Goal: Task Accomplishment & Management: Understand process/instructions

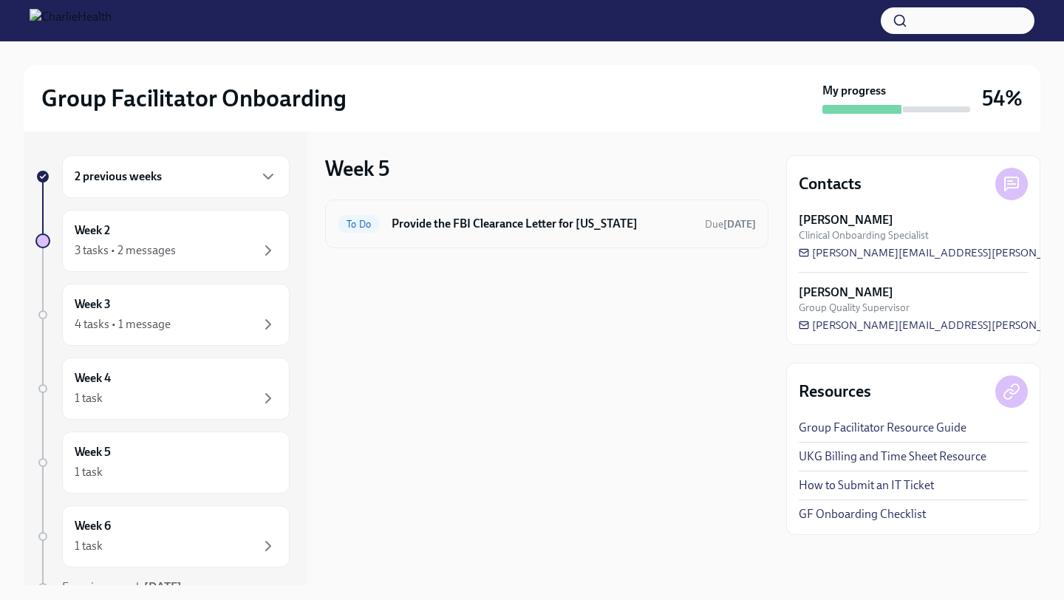
click at [517, 232] on div "To Do Provide the FBI Clearance Letter for [US_STATE] Due [DATE]" at bounding box center [547, 224] width 418 height 24
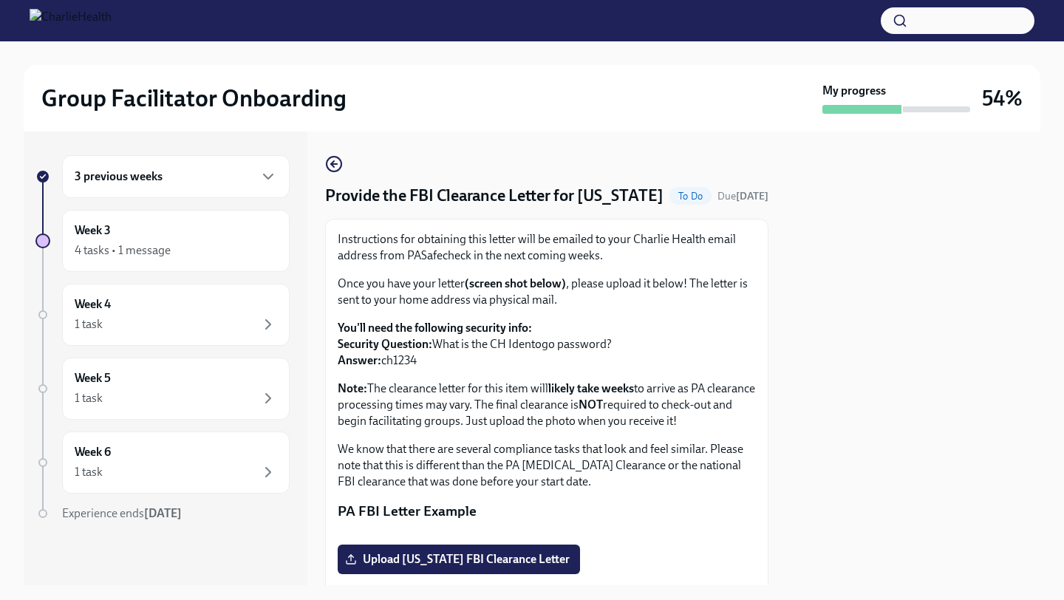
click at [186, 184] on div "3 previous weeks" at bounding box center [176, 177] width 203 height 18
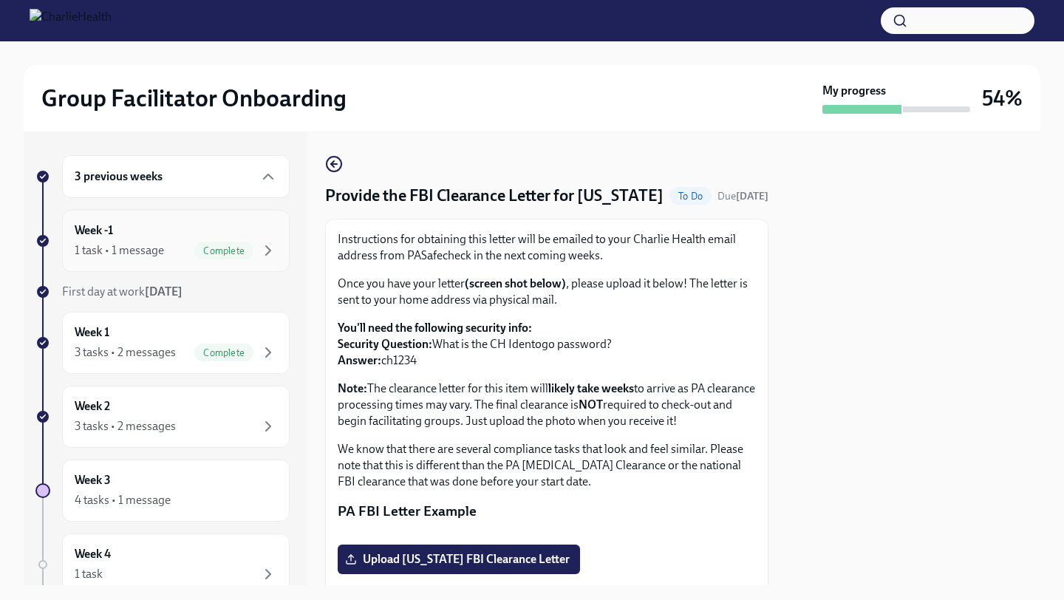
click at [195, 245] on span "Complete" at bounding box center [223, 250] width 59 height 11
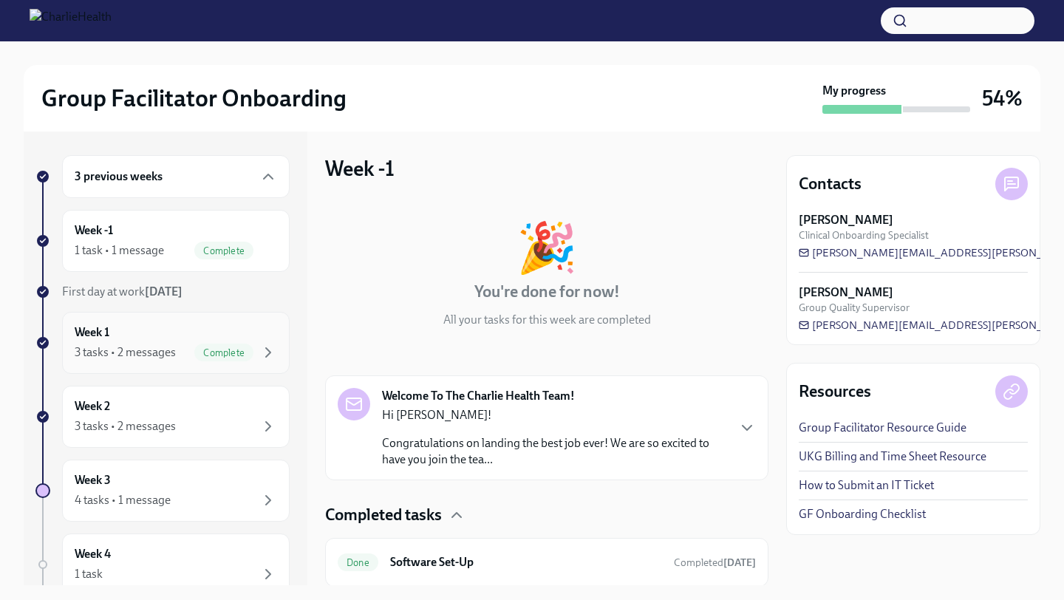
click at [218, 344] on div "Complete" at bounding box center [223, 353] width 59 height 18
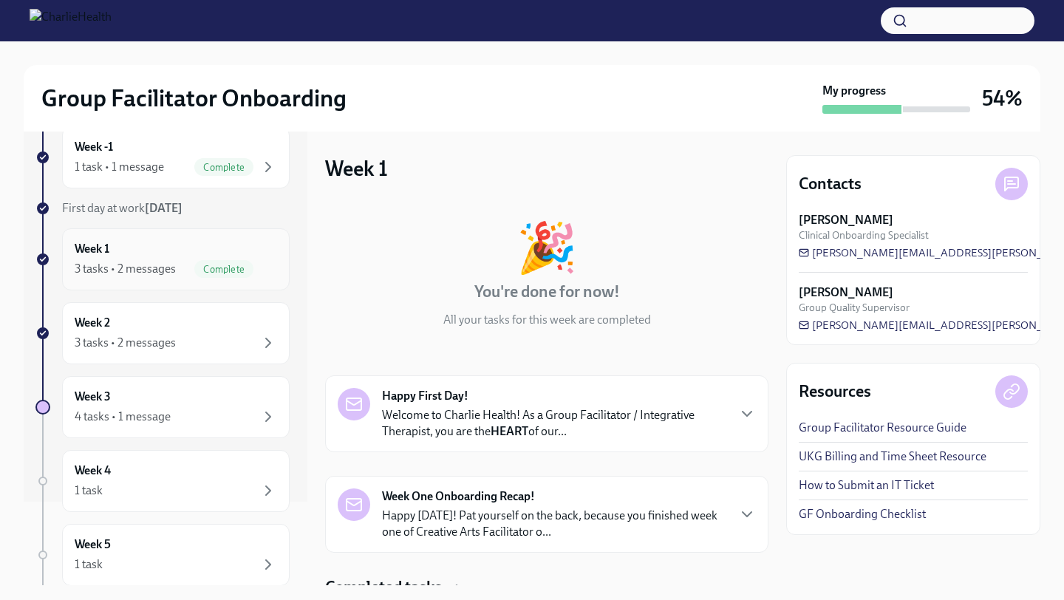
scroll to position [89, 0]
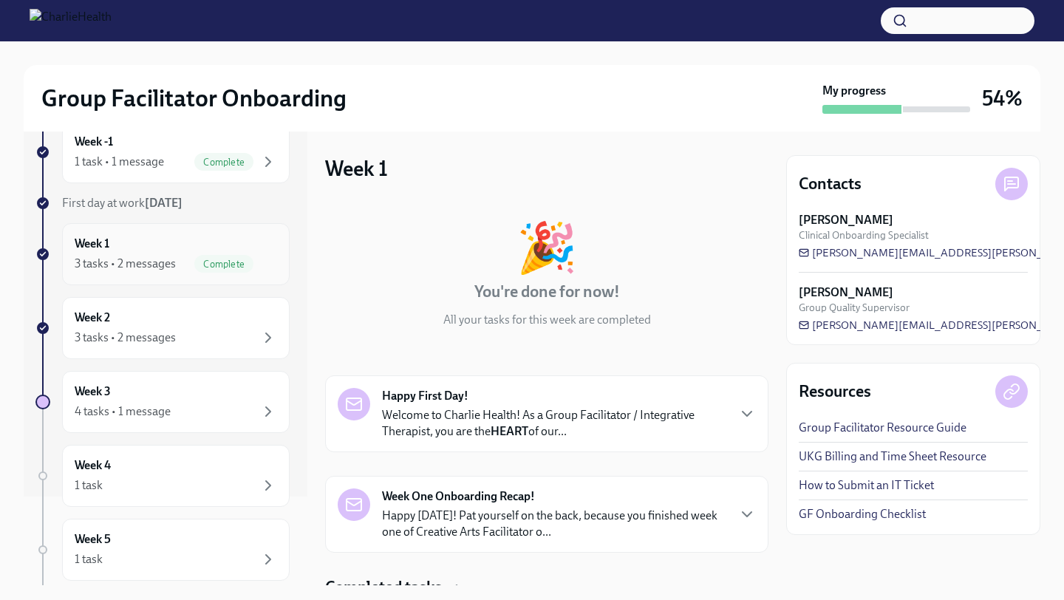
click at [218, 344] on div "3 tasks • 2 messages" at bounding box center [176, 338] width 203 height 18
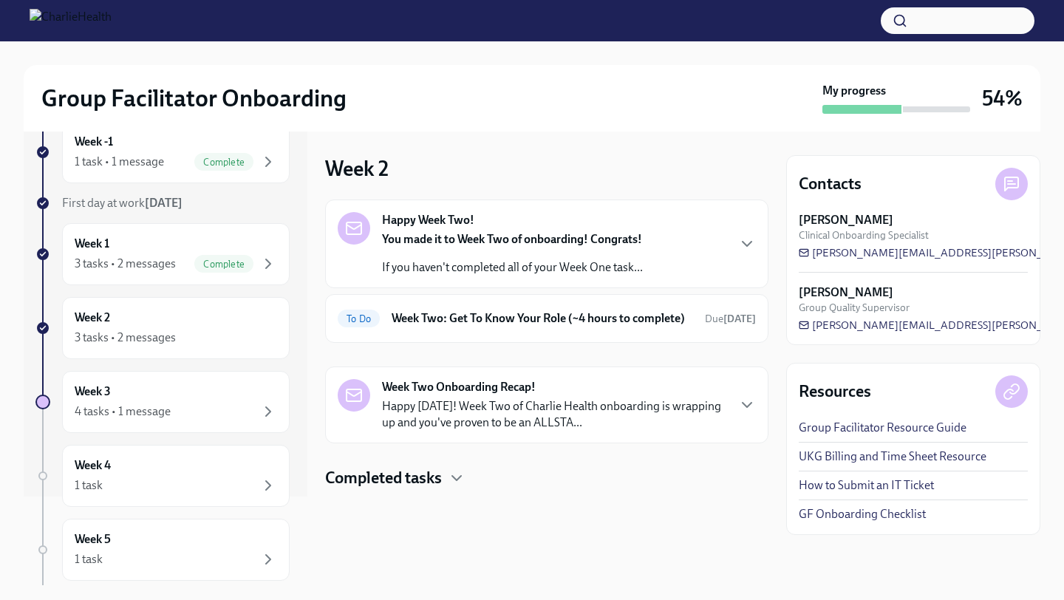
click at [514, 243] on strong "You made it to Week Two of onboarding! Congrats!" at bounding box center [512, 239] width 260 height 14
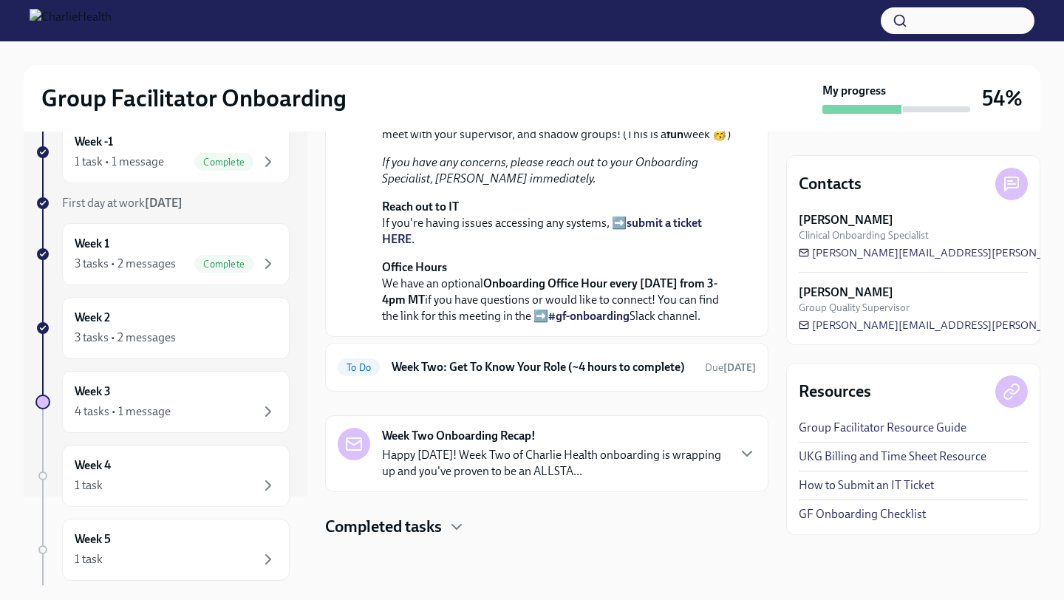
scroll to position [387, 0]
click at [538, 375] on h6 "Week Two: Get To Know Your Role (~4 hours to complete)" at bounding box center [543, 367] width 302 height 16
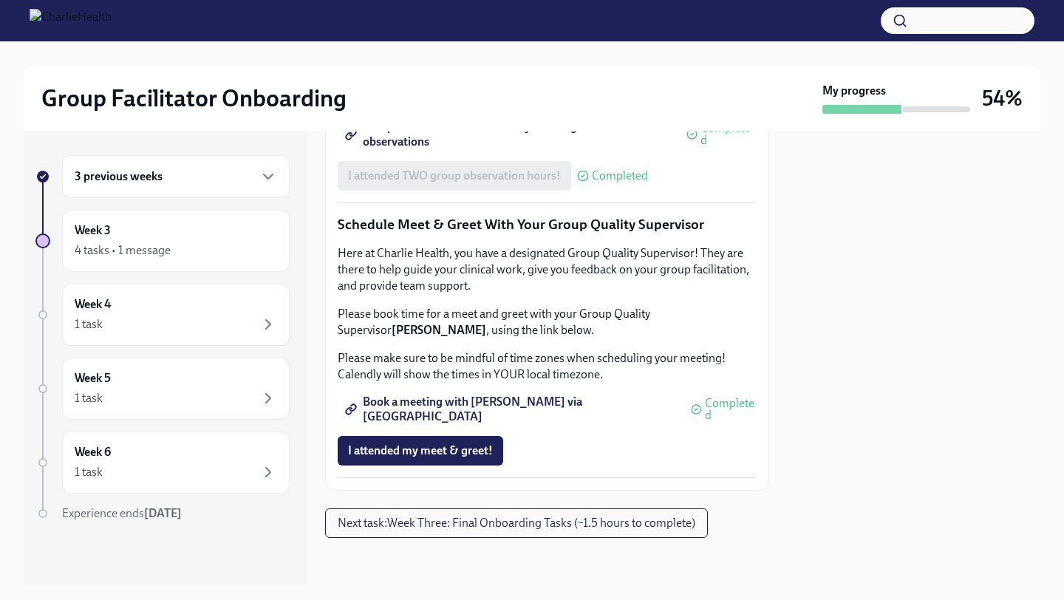
scroll to position [1441, 0]
click at [540, 415] on span "Book a meeting with [PERSON_NAME] via [GEOGRAPHIC_DATA]" at bounding box center [511, 409] width 327 height 15
